Goal: Information Seeking & Learning: Learn about a topic

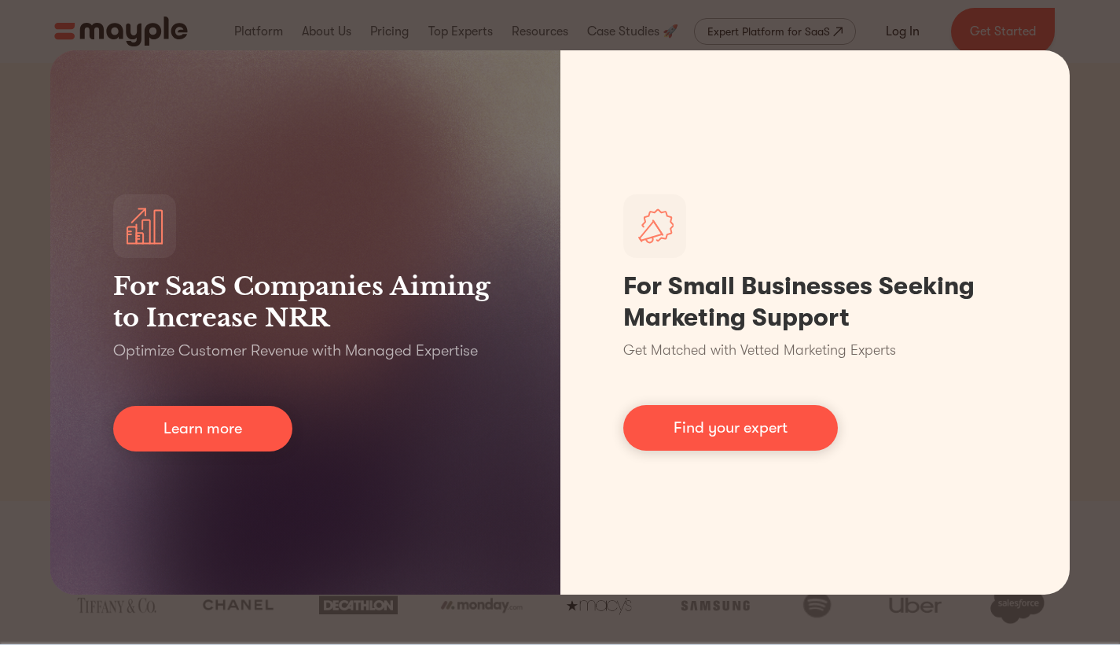
click at [1092, 70] on div "For SaaS Companies Aiming to Increase NRR Optimize Customer Revenue with Manage…" at bounding box center [560, 322] width 1120 height 645
click at [1116, 63] on div "For SaaS Companies Aiming to Increase NRR Optimize Customer Revenue with Manage…" at bounding box center [560, 322] width 1120 height 645
click at [1092, 68] on div "For SaaS Companies Aiming to Increase NRR Optimize Customer Revenue with Manage…" at bounding box center [560, 322] width 1120 height 645
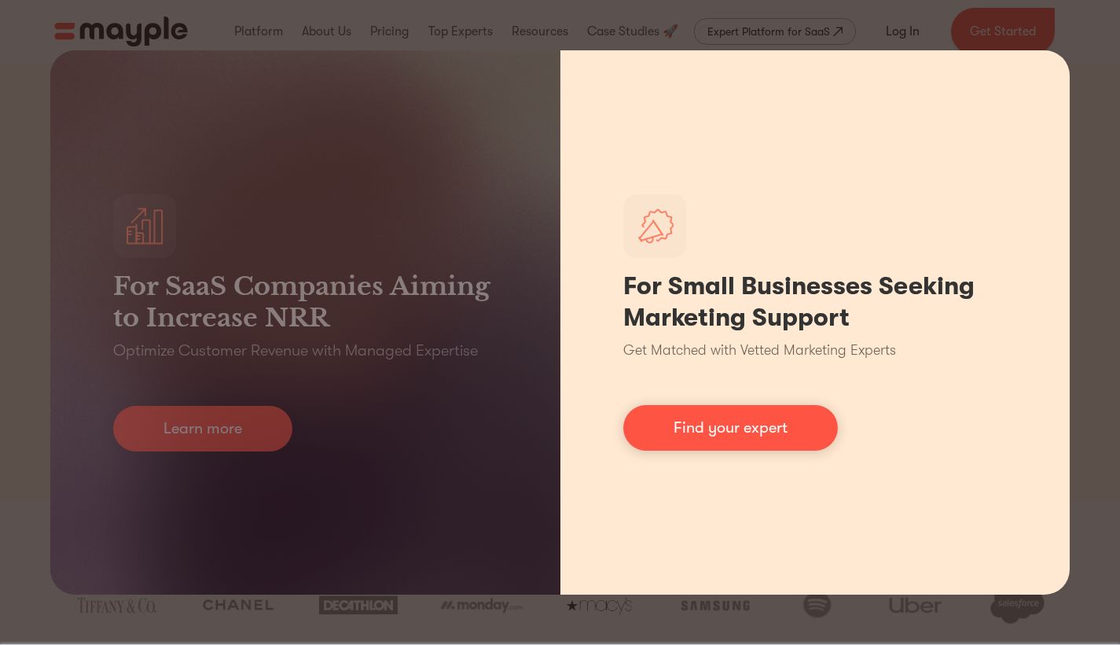
click at [1033, 81] on div "For Small Businesses Seeking Marketing Support Get Matched with Vetted Marketin…" at bounding box center [815, 322] width 510 height 544
click at [1044, 73] on div "For Small Businesses Seeking Marketing Support Get Matched with Vetted Marketin…" at bounding box center [815, 322] width 510 height 544
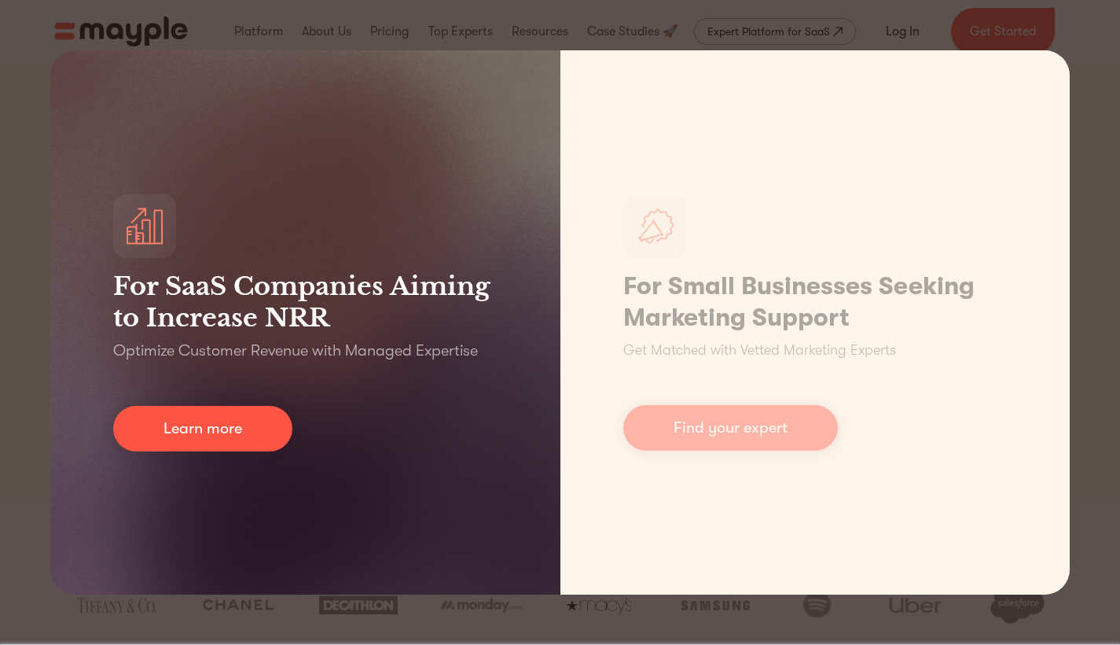
click at [0, 88] on div "For SaaS Companies Aiming to Increase NRR Optimize Customer Revenue with Manage…" at bounding box center [560, 322] width 1120 height 645
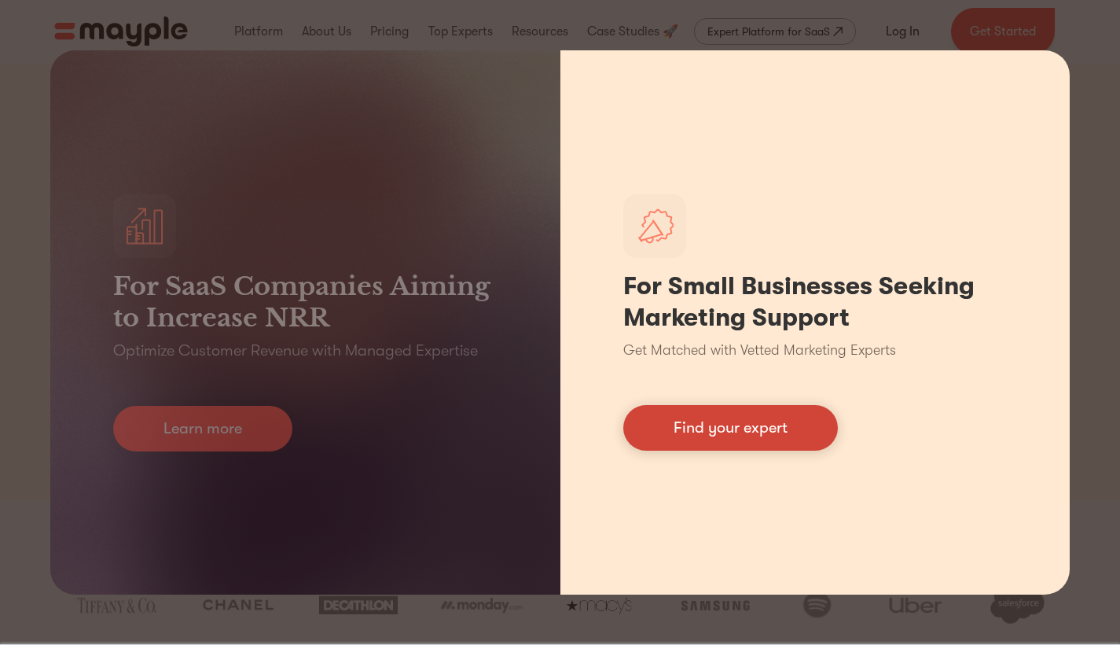
click at [713, 414] on link "Find your expert" at bounding box center [730, 428] width 215 height 46
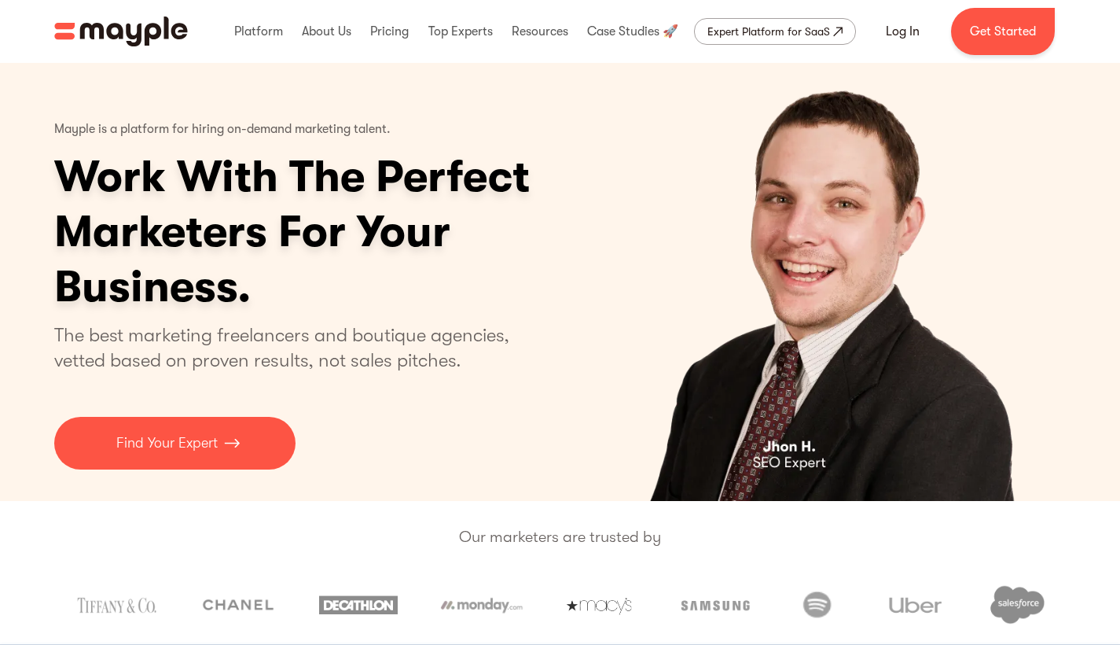
scroll to position [3, 0]
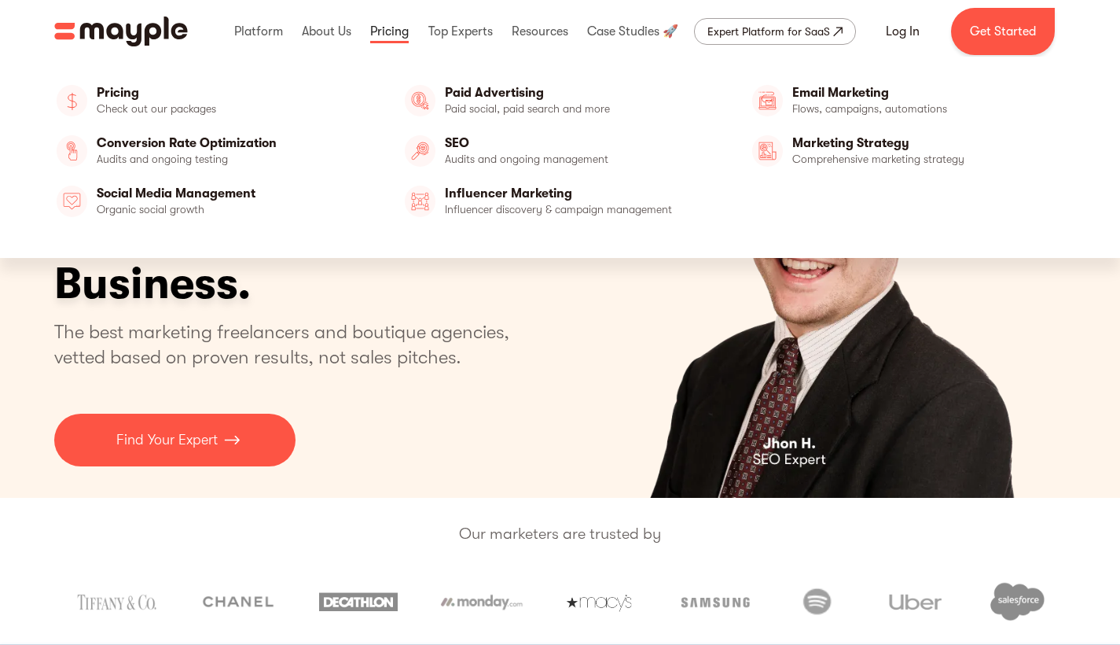
click at [380, 24] on link at bounding box center [389, 31] width 46 height 50
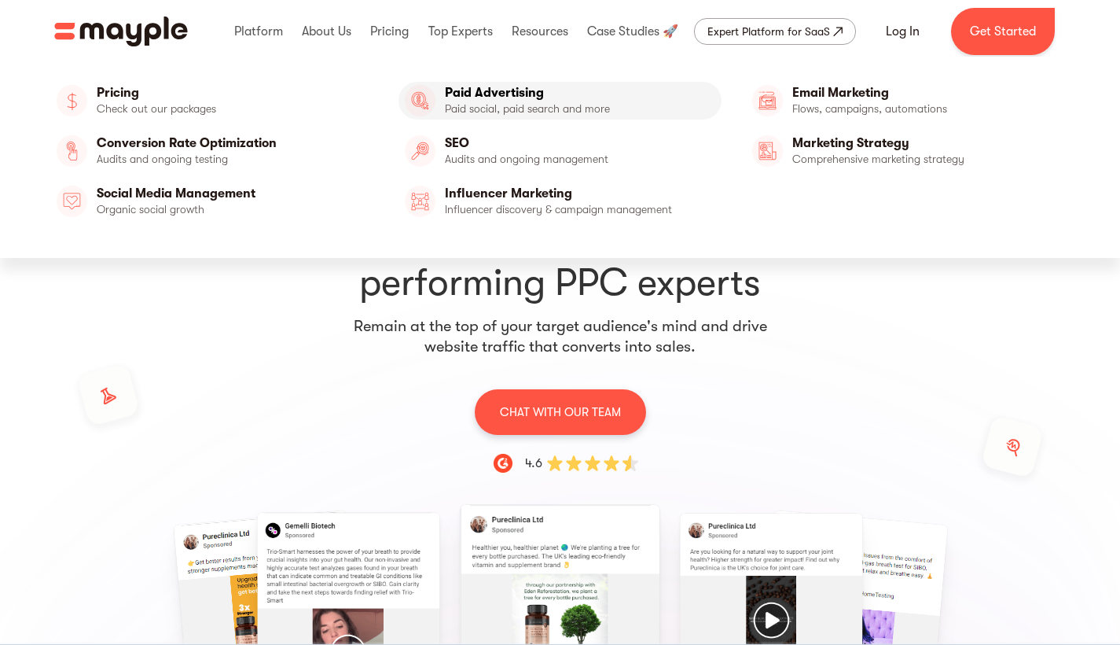
click at [521, 108] on link "Paid Advertising" at bounding box center [560, 101] width 324 height 38
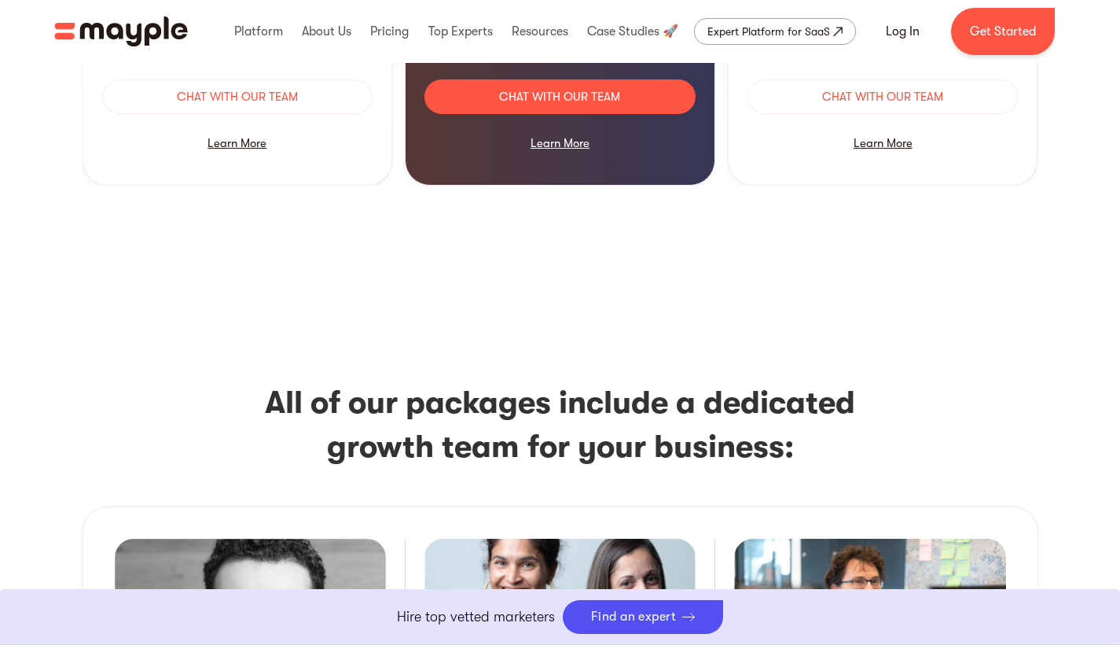
scroll to position [1032, 0]
